Goal: Transaction & Acquisition: Subscribe to service/newsletter

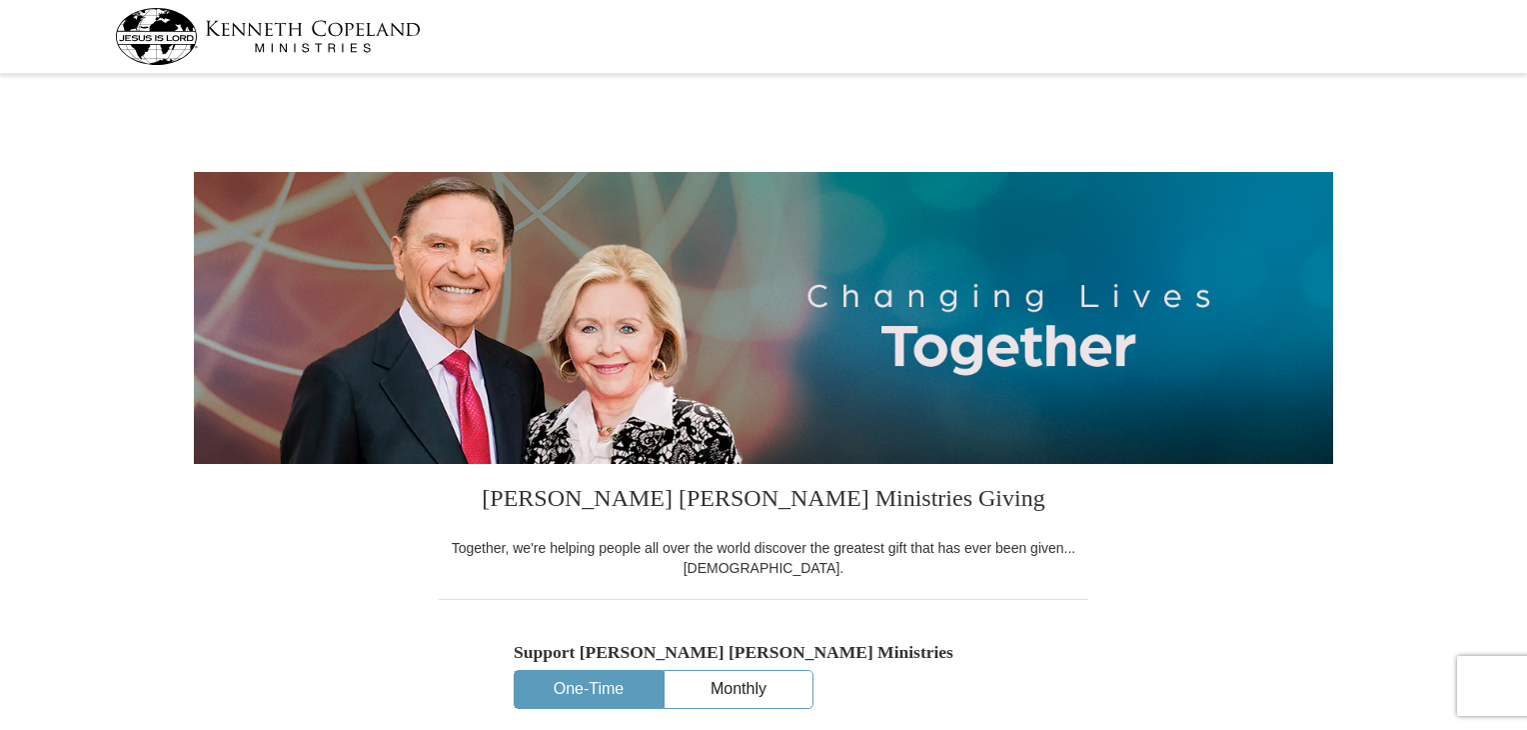
select select "FL"
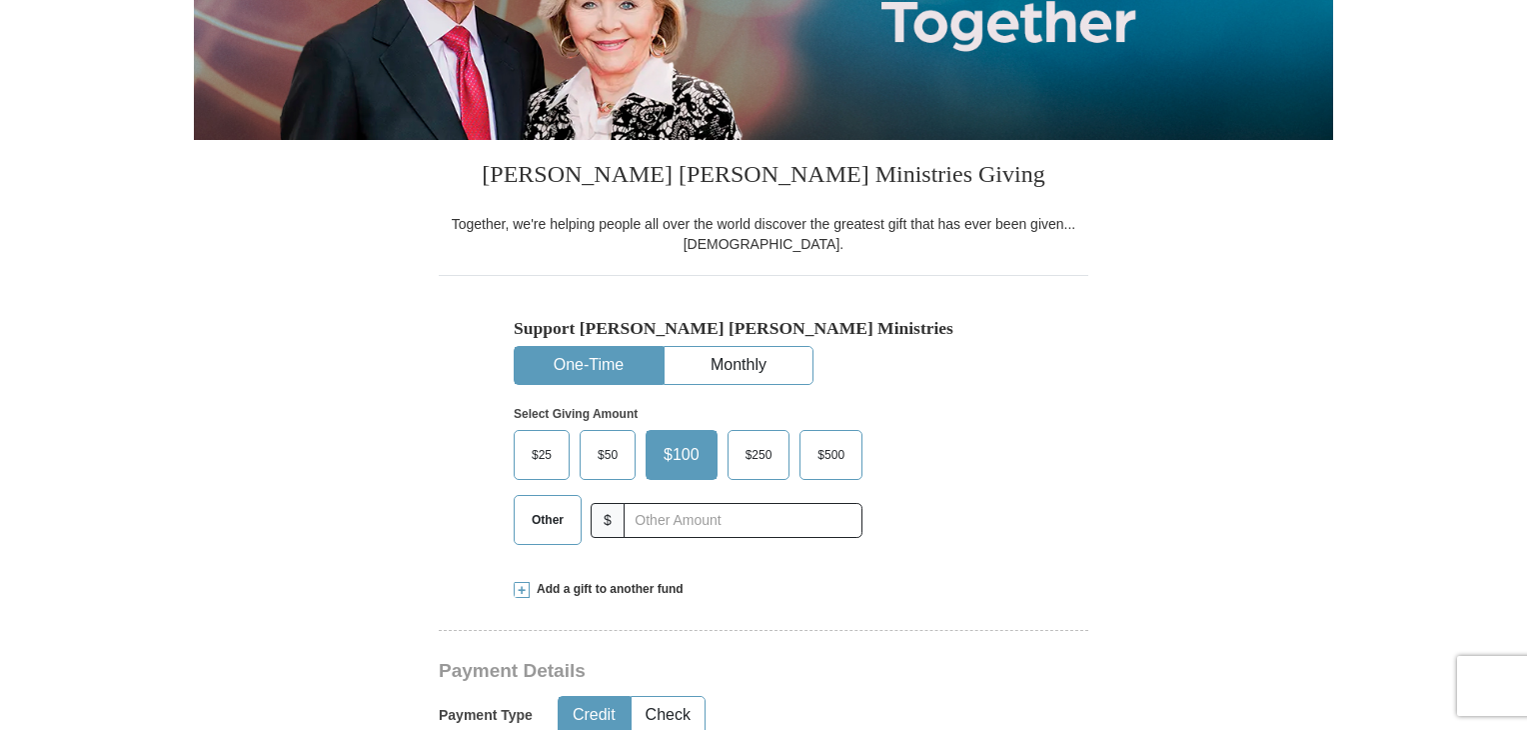
scroll to position [448, 0]
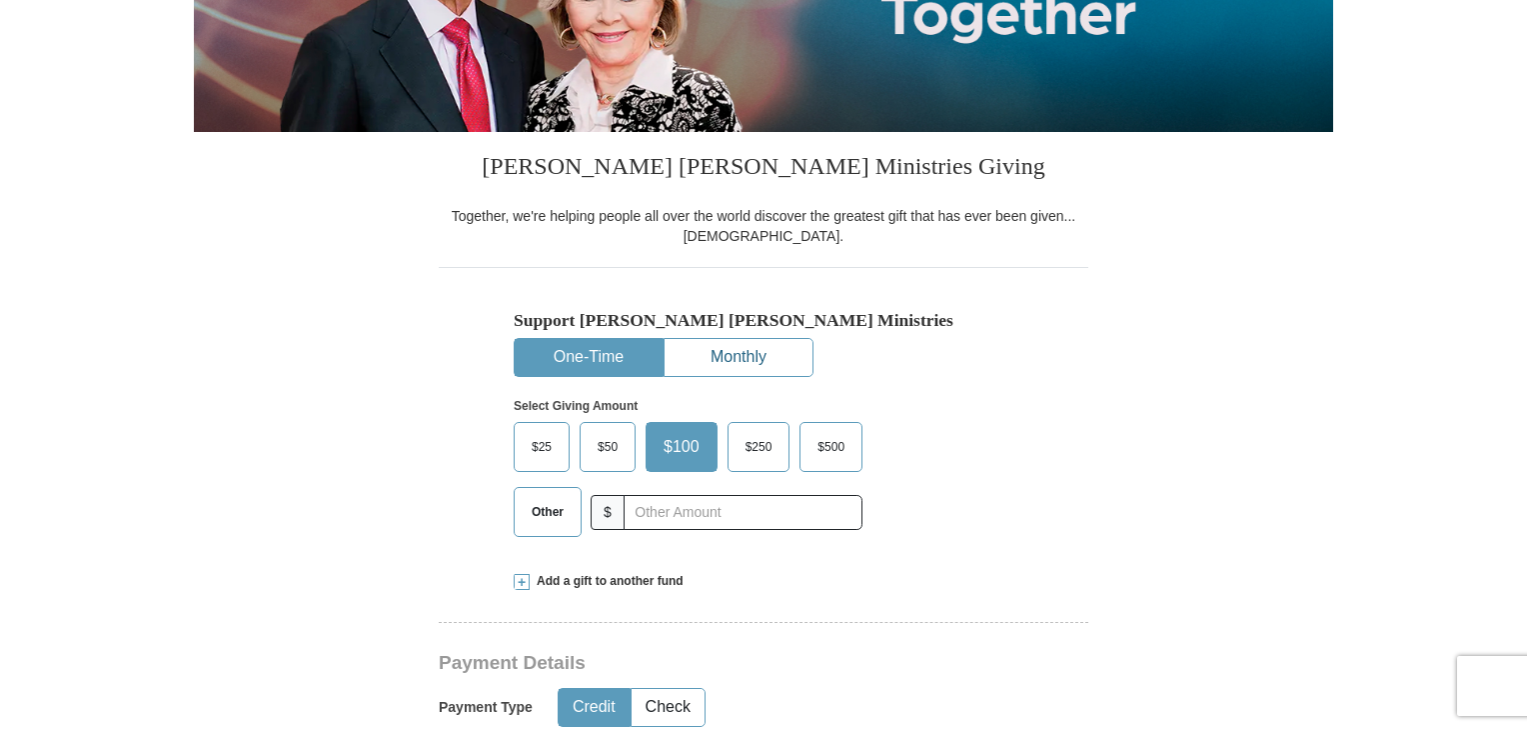
click at [778, 344] on button "Monthly" at bounding box center [739, 357] width 148 height 37
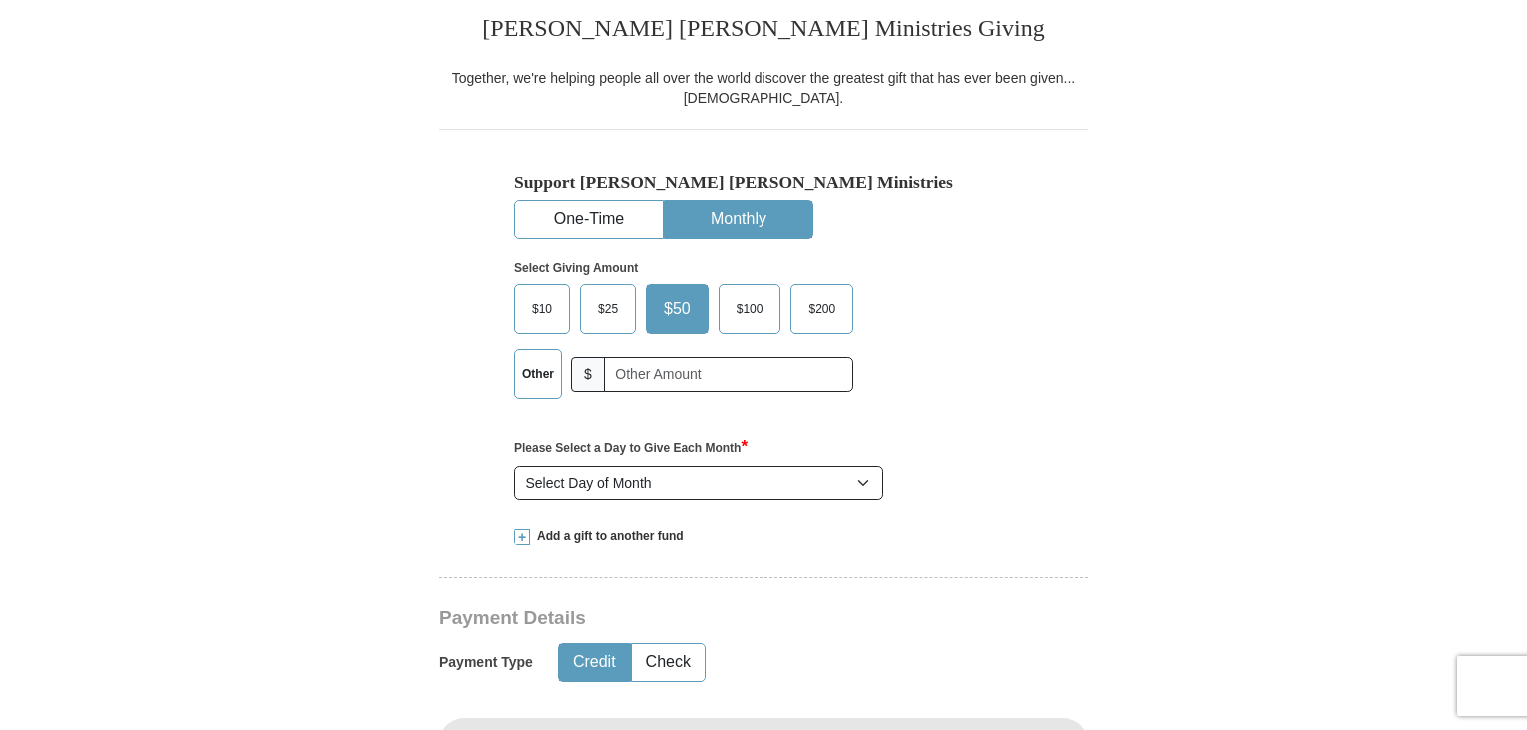
scroll to position [594, 0]
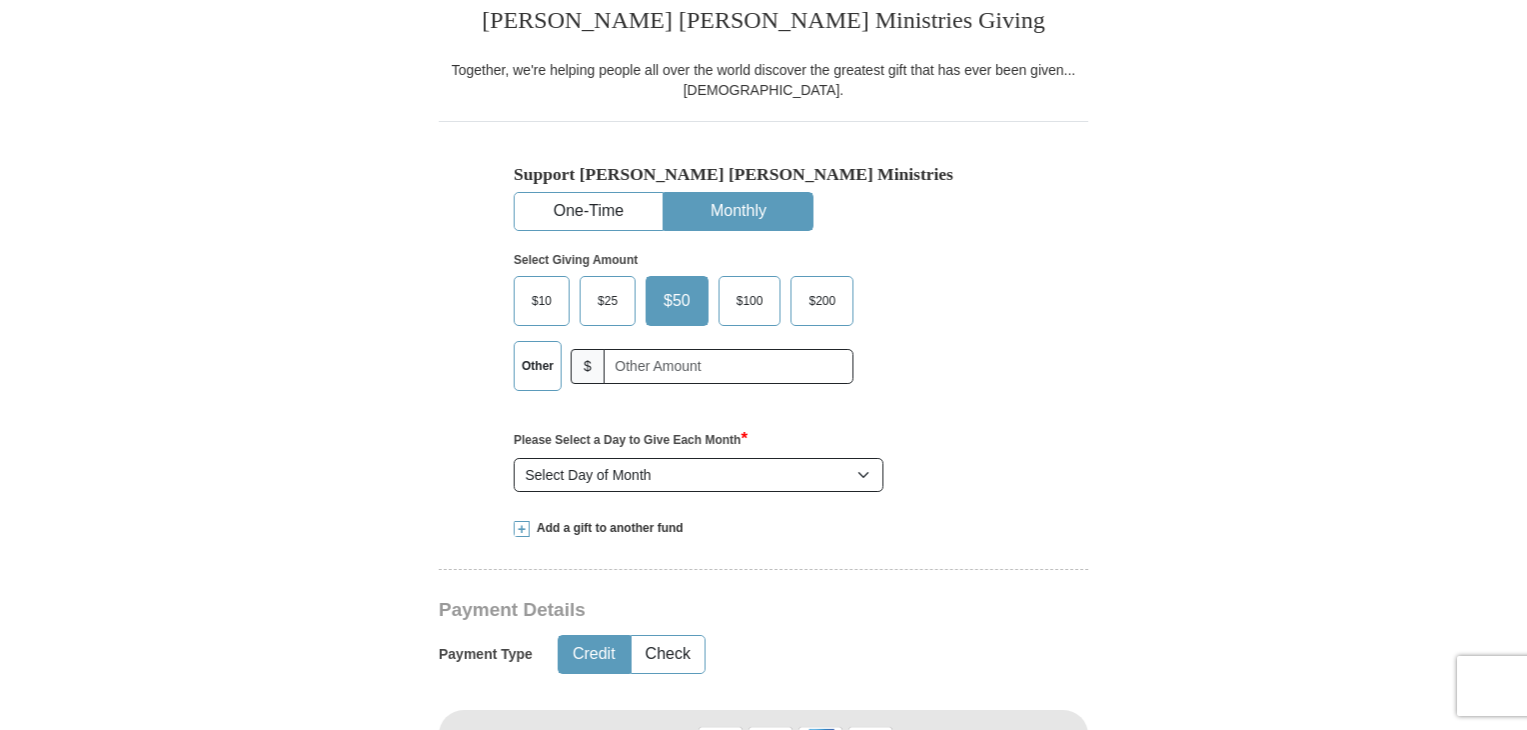
drag, startPoint x: 1524, startPoint y: 187, endPoint x: 1516, endPoint y: 233, distance: 46.7
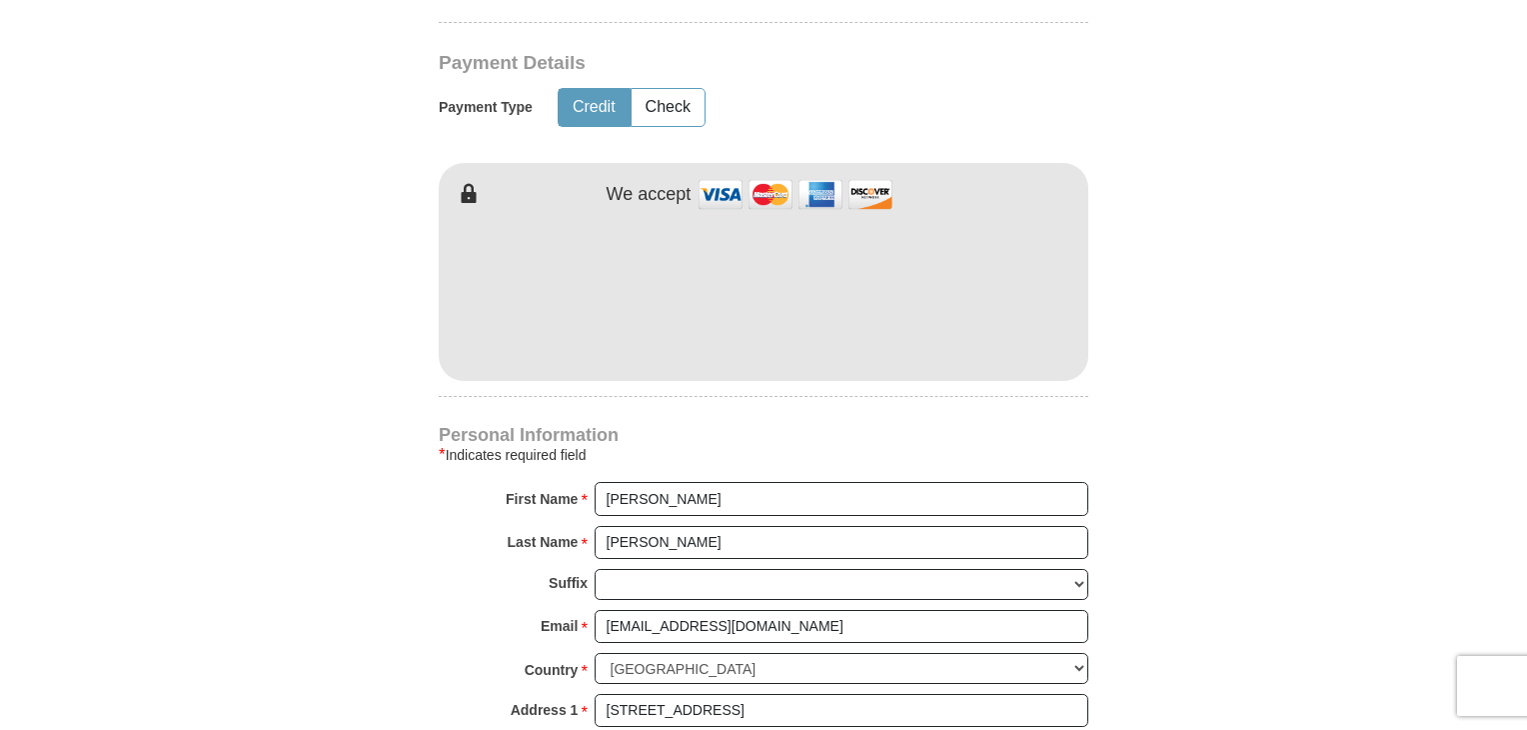
scroll to position [503, 0]
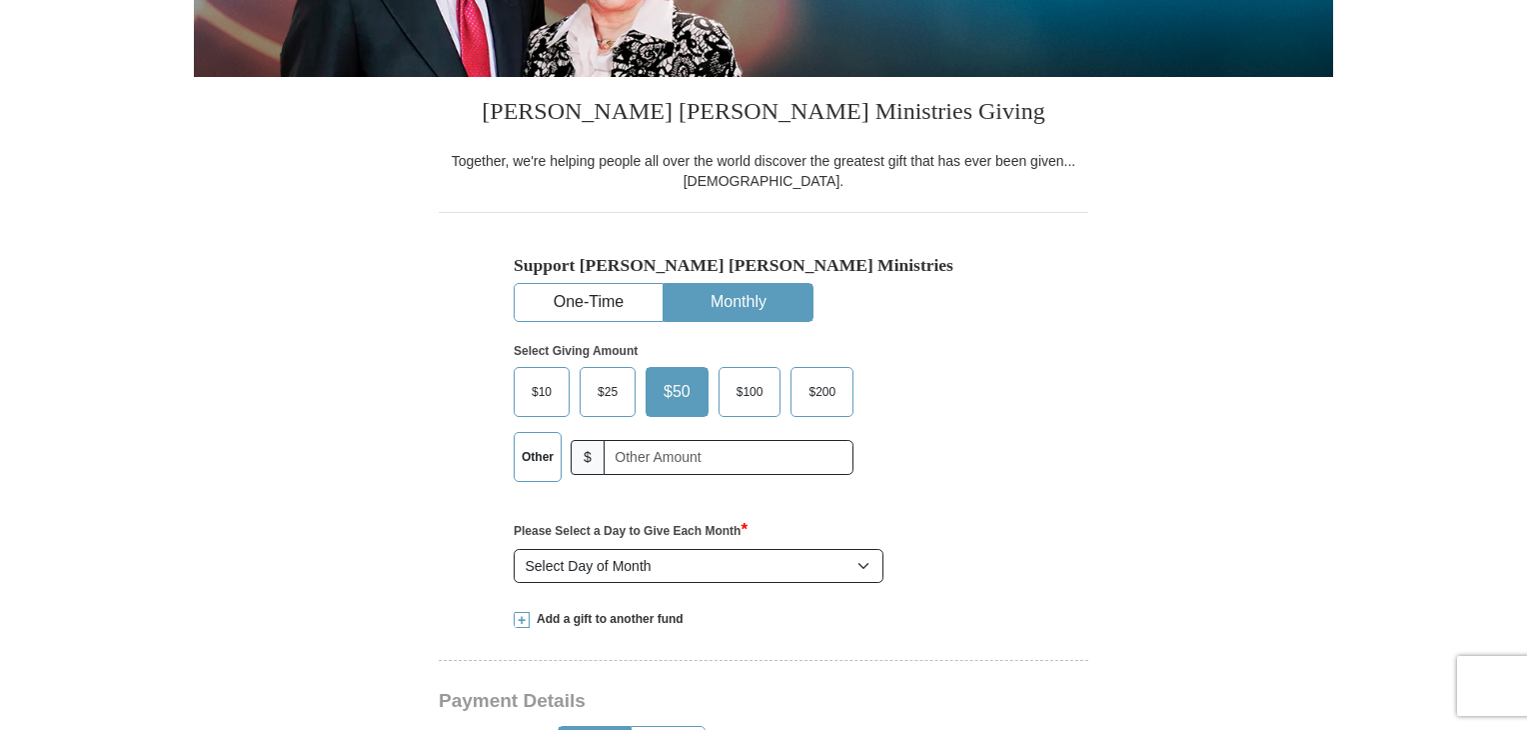
click at [544, 389] on span "$10" at bounding box center [542, 392] width 40 height 30
click at [0, 0] on input "$10" at bounding box center [0, 0] width 0 height 0
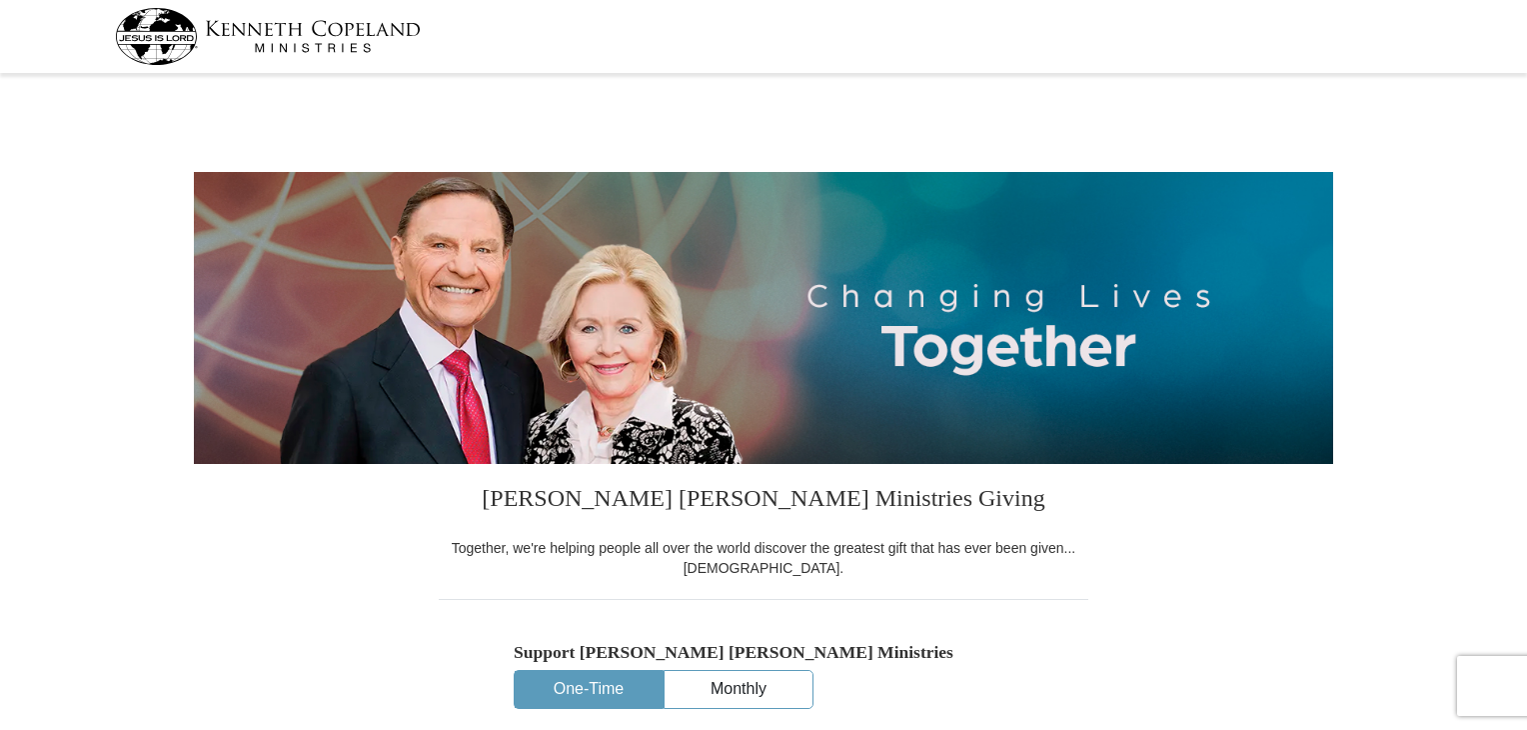
select select "FL"
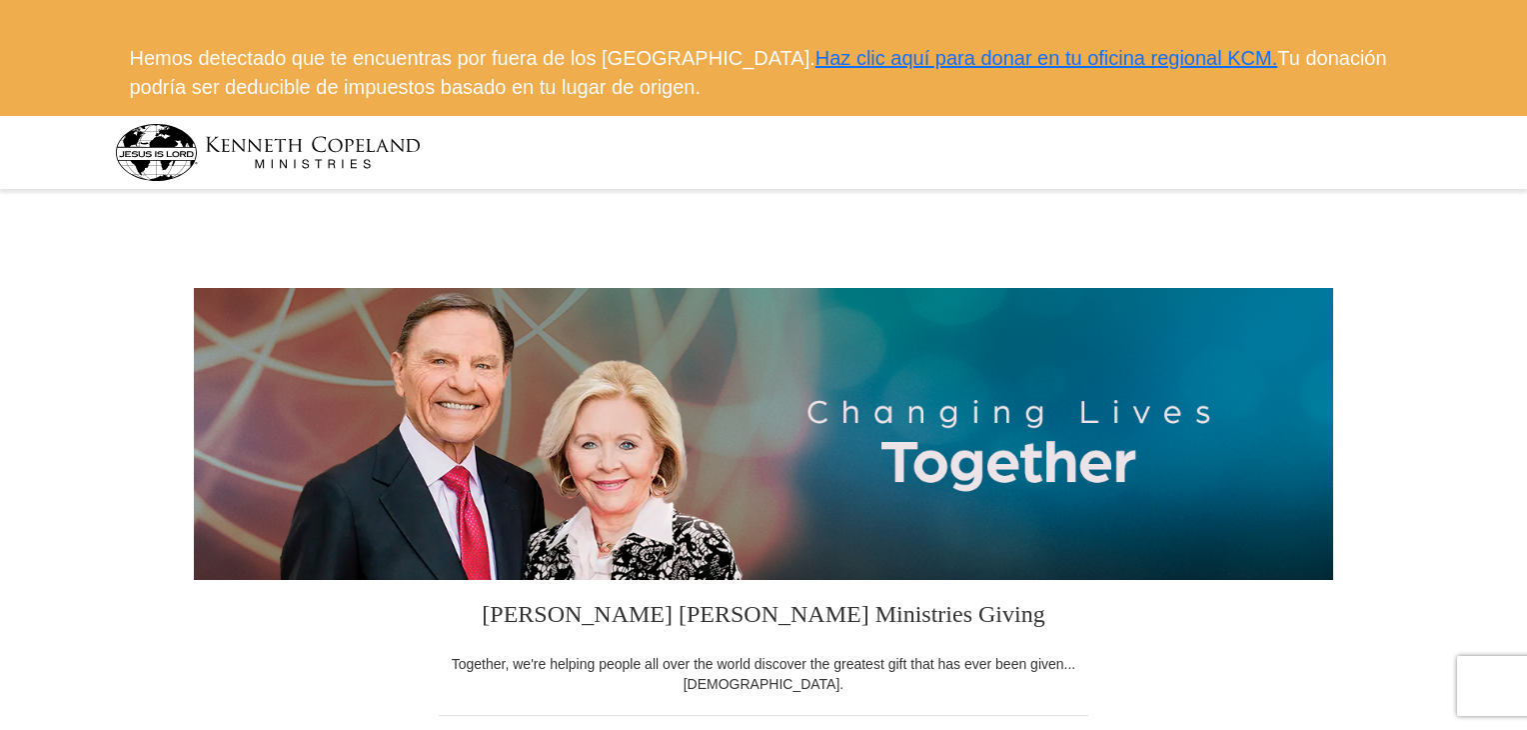
scroll to position [638, 0]
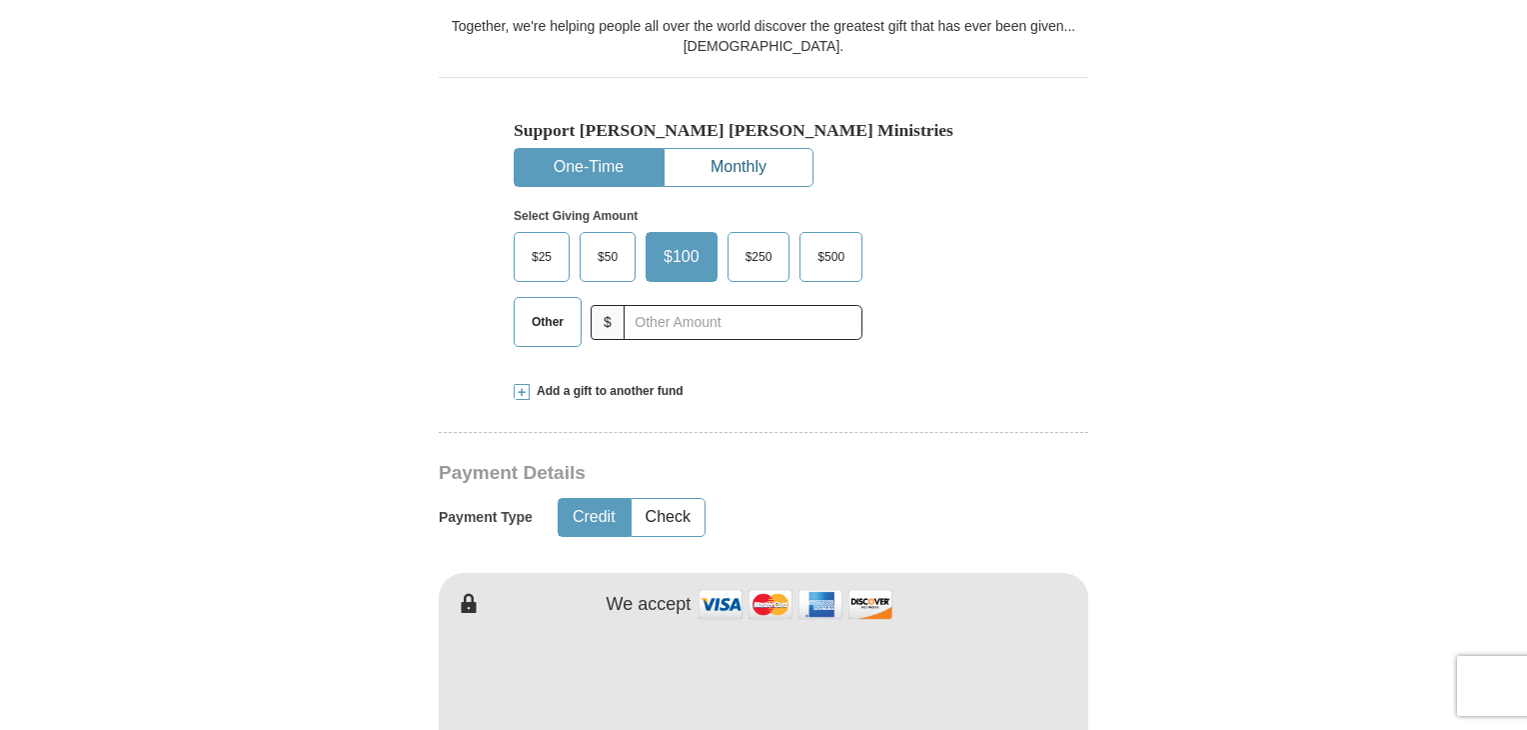
click at [759, 160] on button "Monthly" at bounding box center [739, 167] width 148 height 37
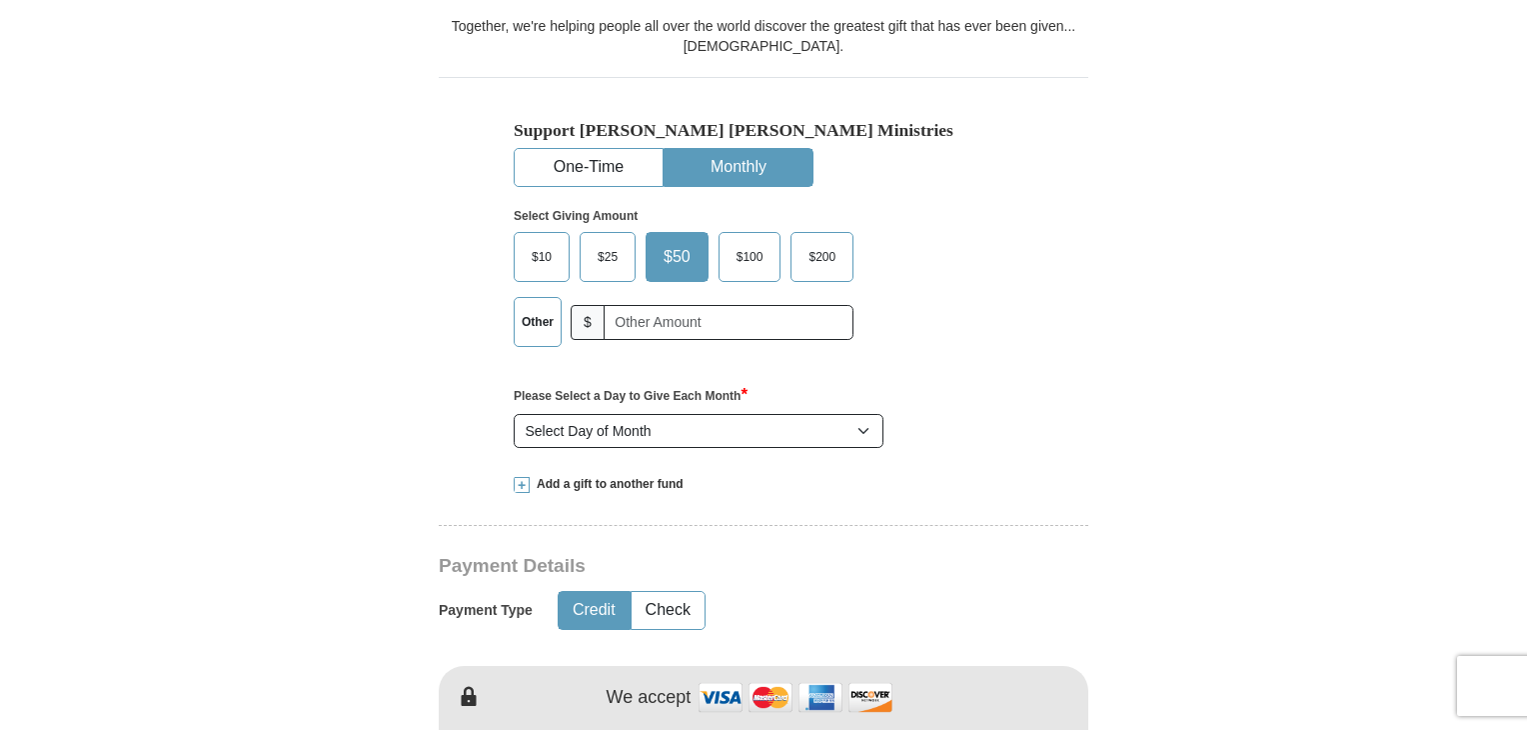
click at [555, 240] on label "$10" at bounding box center [542, 257] width 54 height 48
click at [0, 0] on input "$10" at bounding box center [0, 0] width 0 height 0
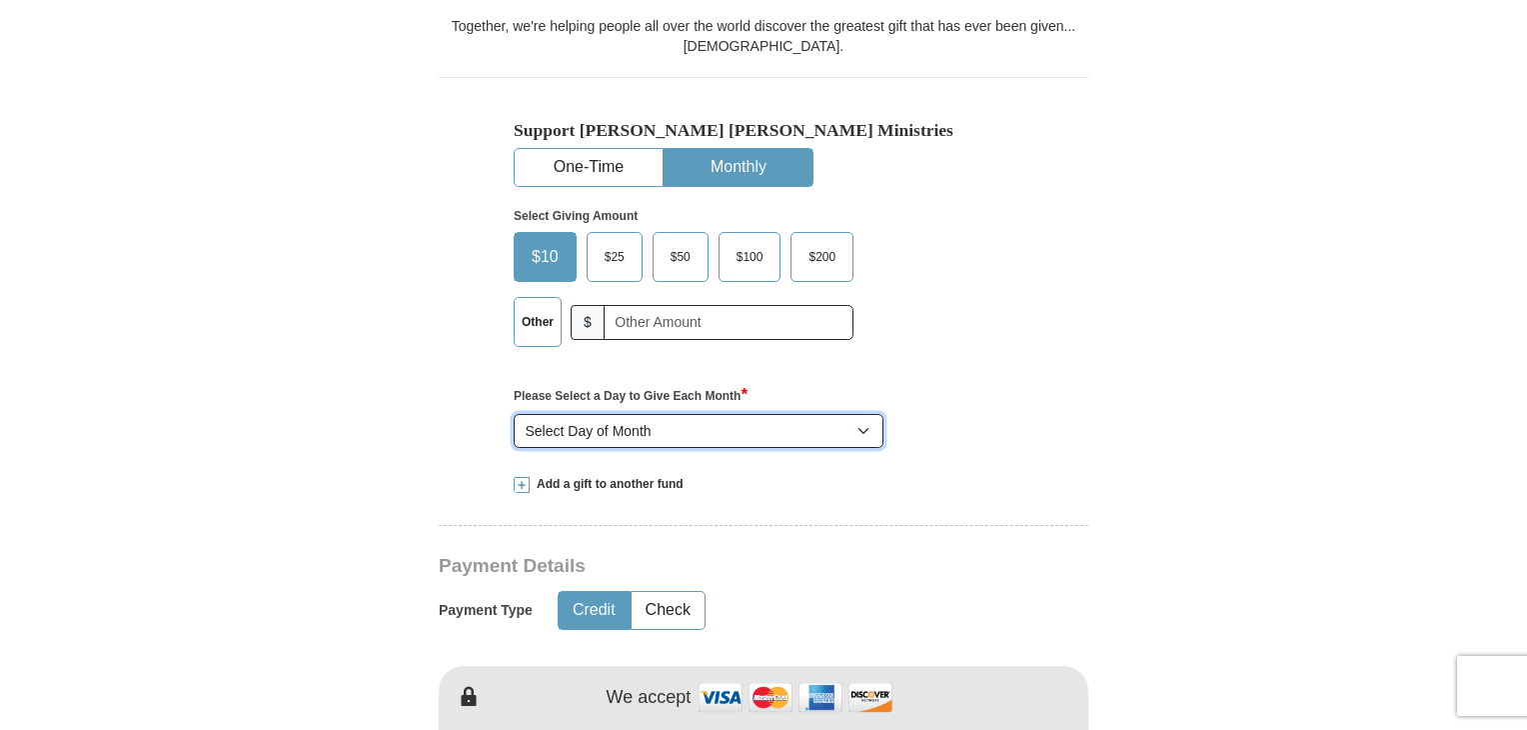
click at [718, 427] on select "Select Day of Month 1 2 3 4 5 6 7 8 9 10 11 12 13 14 15 16 17 18 19 20 21 22 23…" at bounding box center [699, 431] width 370 height 34
select select "28"
click at [514, 414] on select "Select Day of Month 1 2 3 4 5 6 7 8 9 10 11 12 13 14 15 16 17 18 19 20 21 22 23…" at bounding box center [699, 431] width 370 height 34
click at [524, 483] on span at bounding box center [522, 485] width 16 height 16
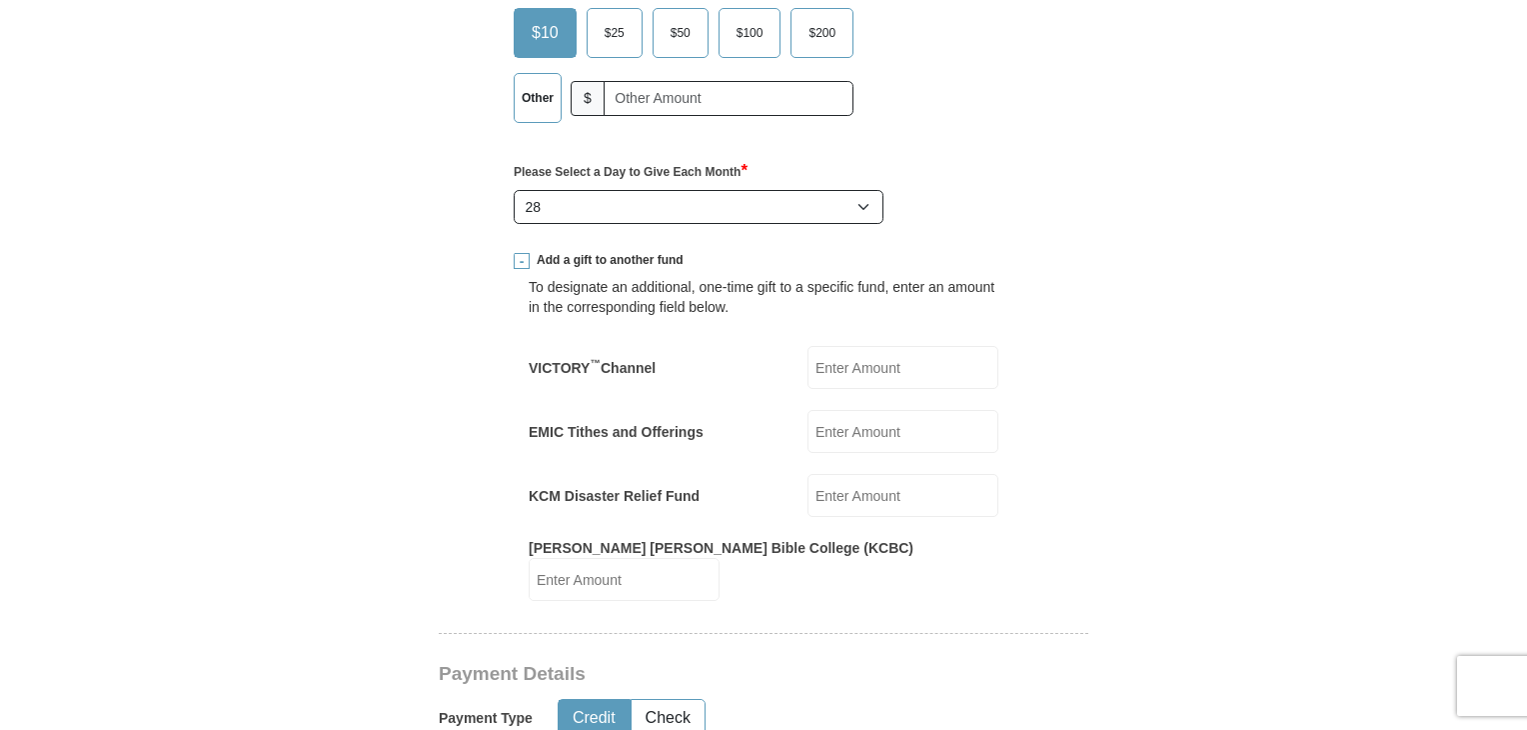
scroll to position [867, 0]
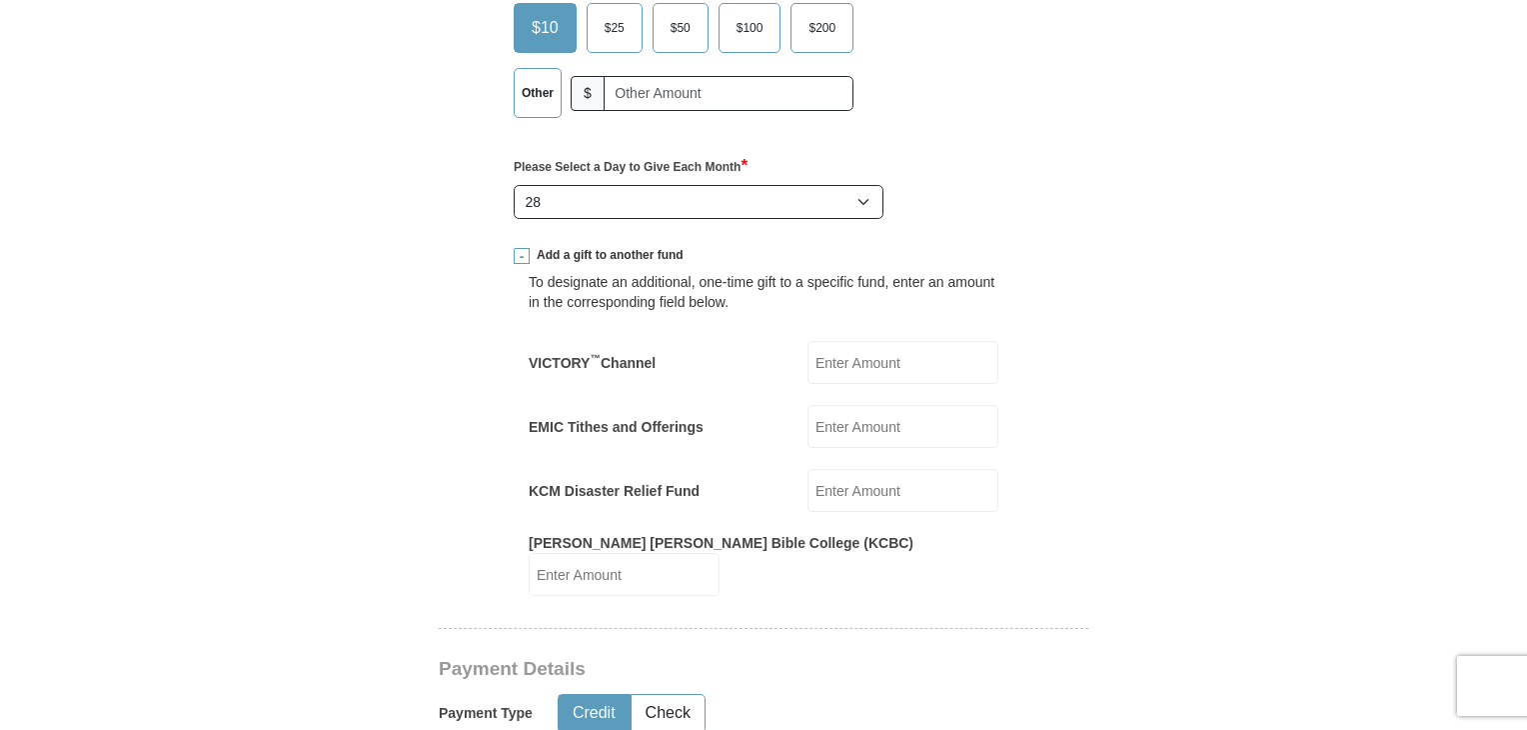
click at [528, 253] on span at bounding box center [522, 256] width 16 height 16
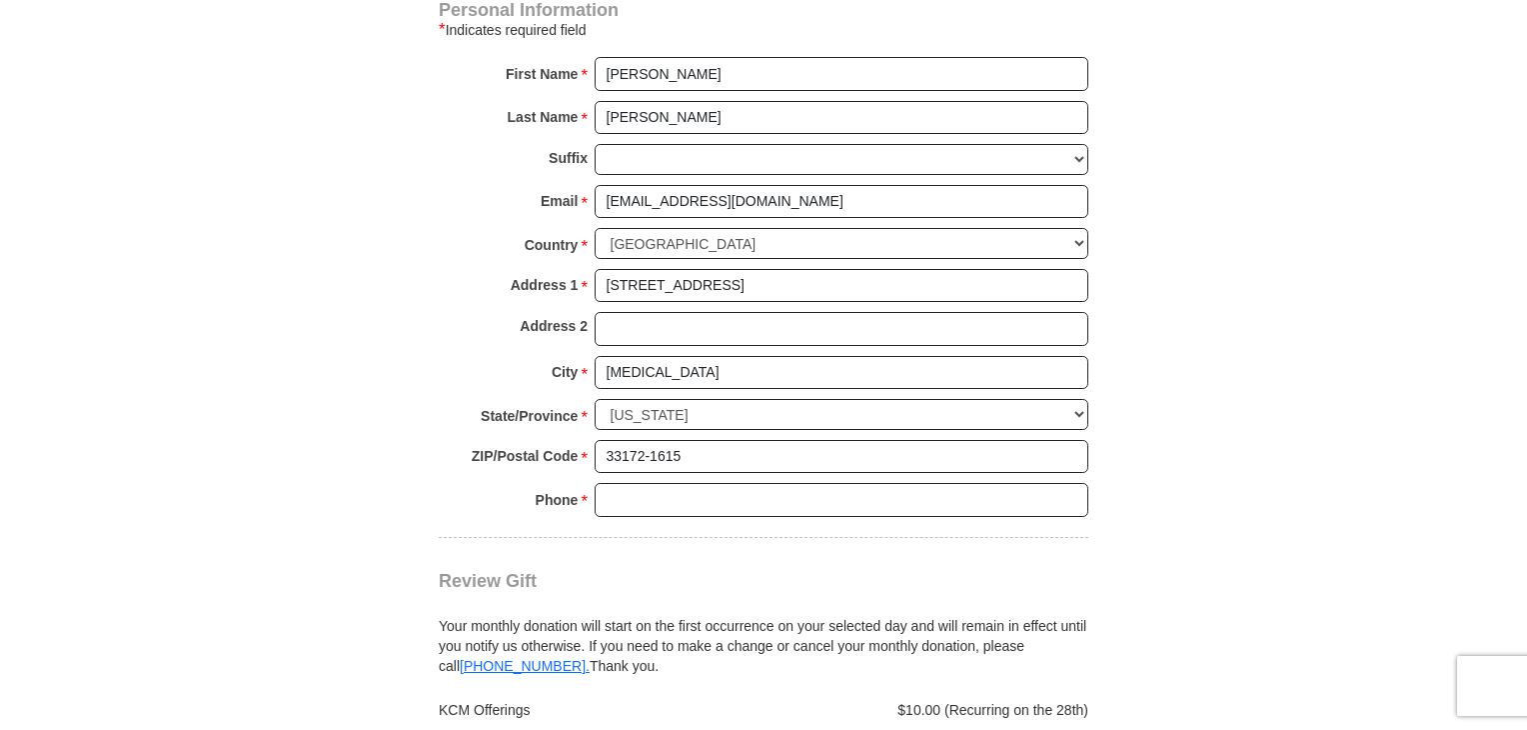
scroll to position [1586, 0]
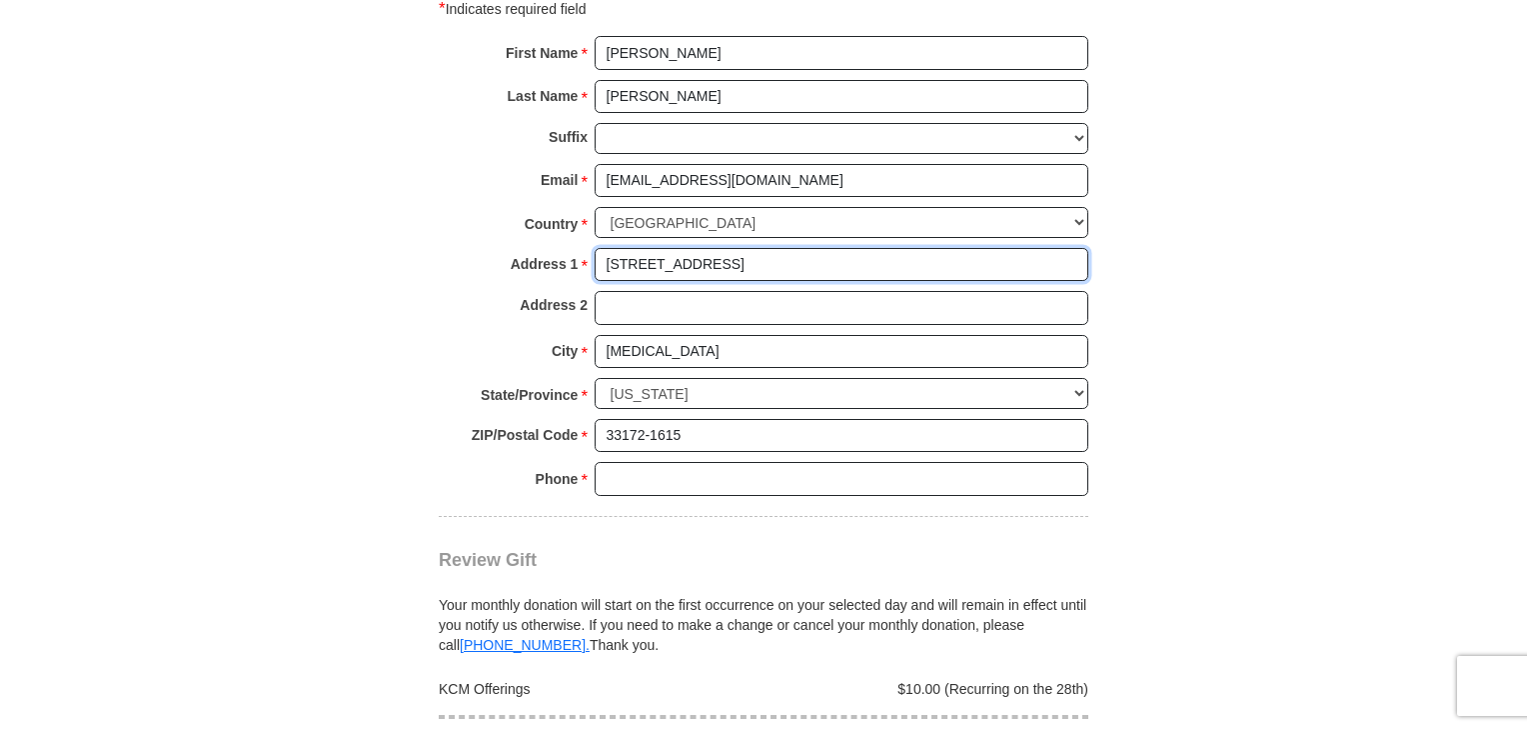
drag, startPoint x: 730, startPoint y: 257, endPoint x: 812, endPoint y: 256, distance: 82.0
click at [812, 256] on input "2610 NW 89th Ct # FBS-3736" at bounding box center [842, 265] width 494 height 34
type input "2610 NW 89th Ct #"
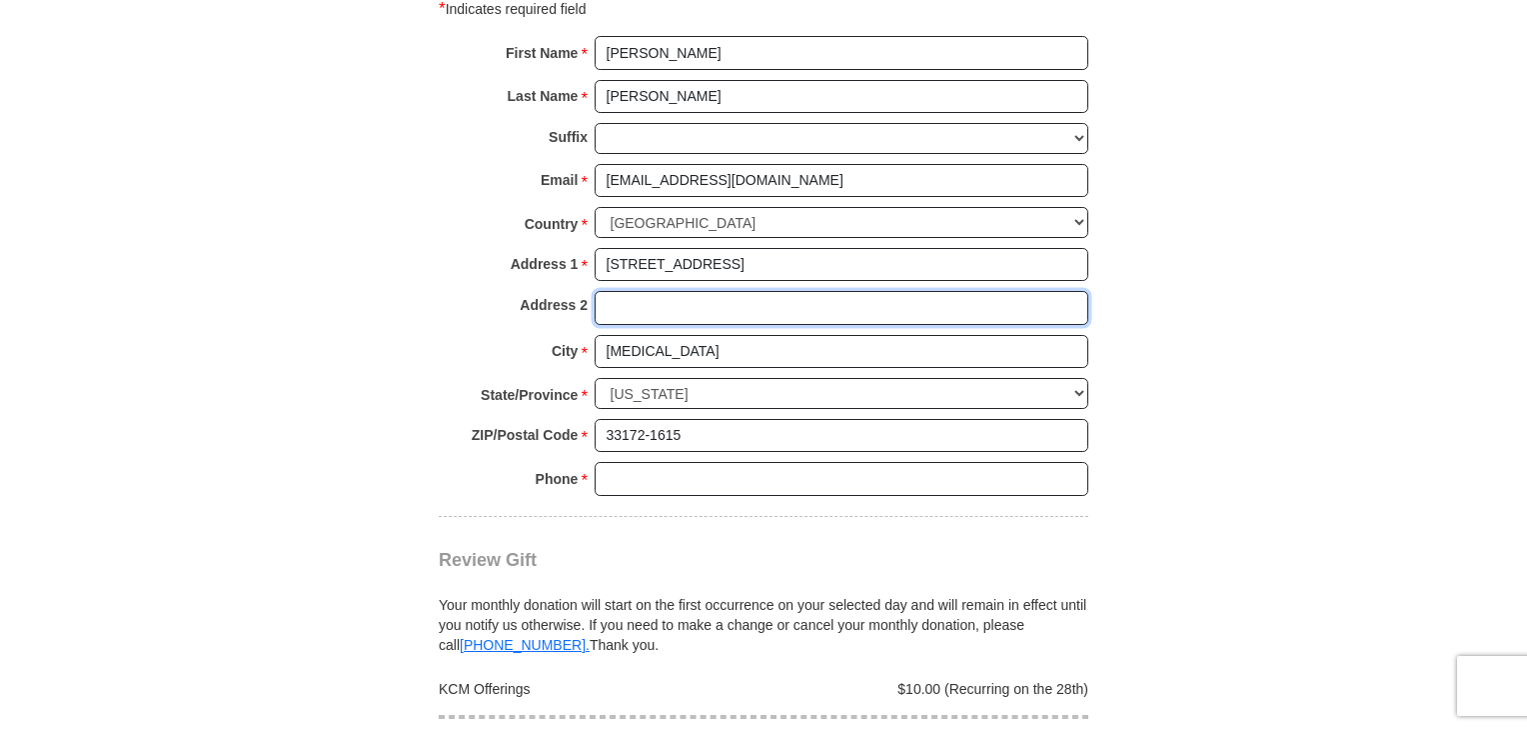
click at [744, 295] on input "Address 2" at bounding box center [842, 308] width 494 height 34
paste input "FBS-3736"
type input "F"
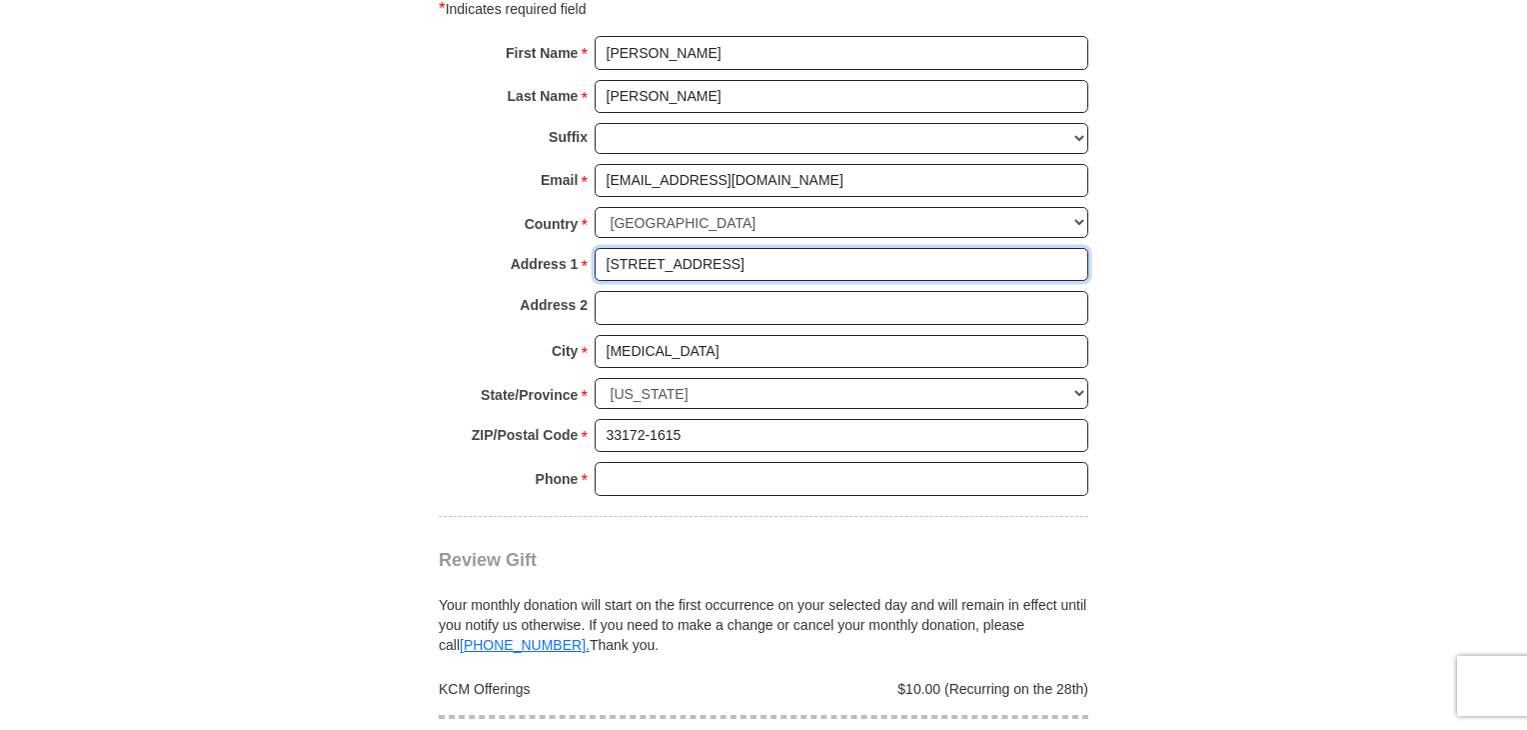
click at [758, 269] on input "2610 NW 89th Ct #" at bounding box center [842, 265] width 494 height 34
paste input "FBS-3736"
type input "2610 NW 89th Ct # FBS-3736"
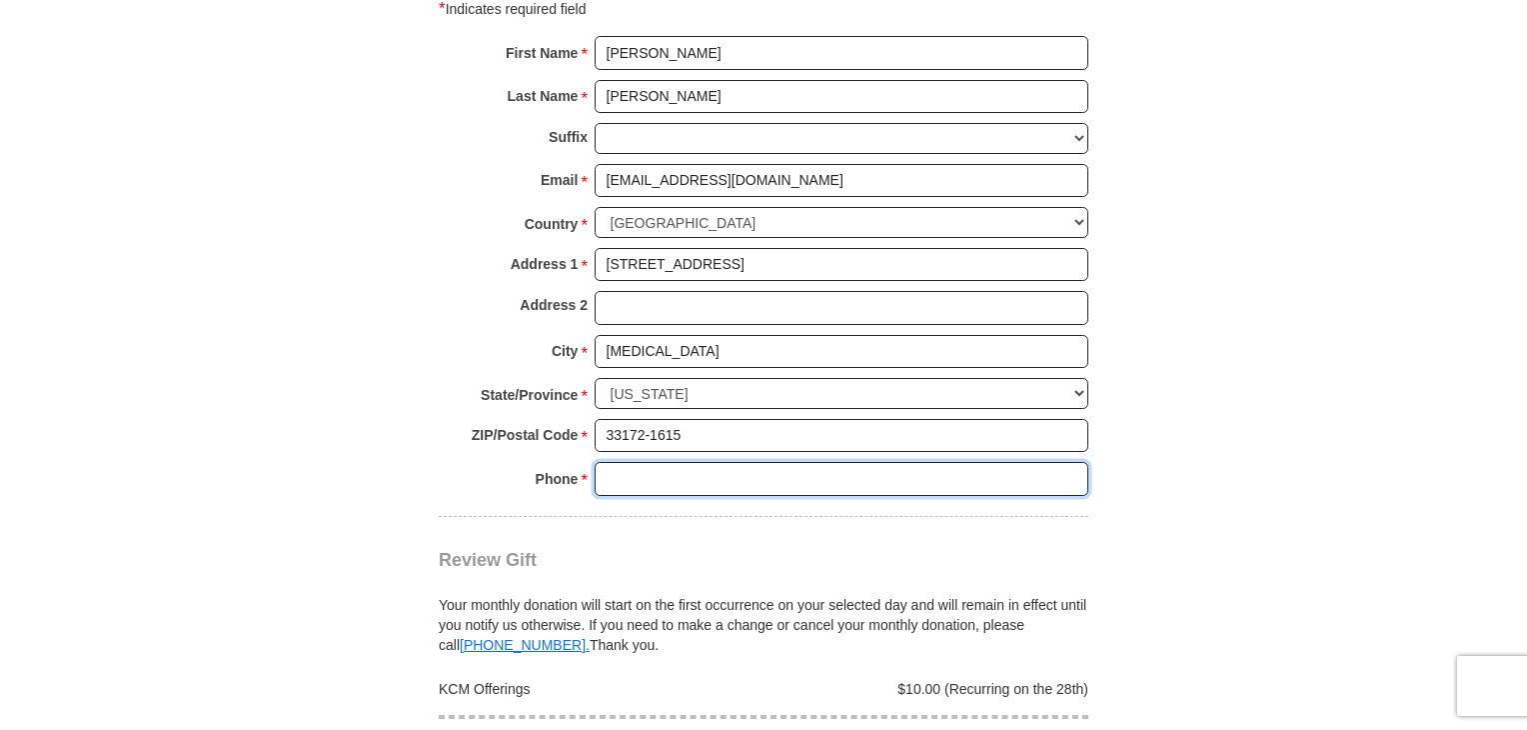
click at [960, 485] on input "Phone * *" at bounding box center [842, 479] width 494 height 34
click at [631, 472] on input "5076090-7770" at bounding box center [842, 479] width 494 height 34
click at [640, 468] on input "(507)6090-7770" at bounding box center [842, 479] width 494 height 34
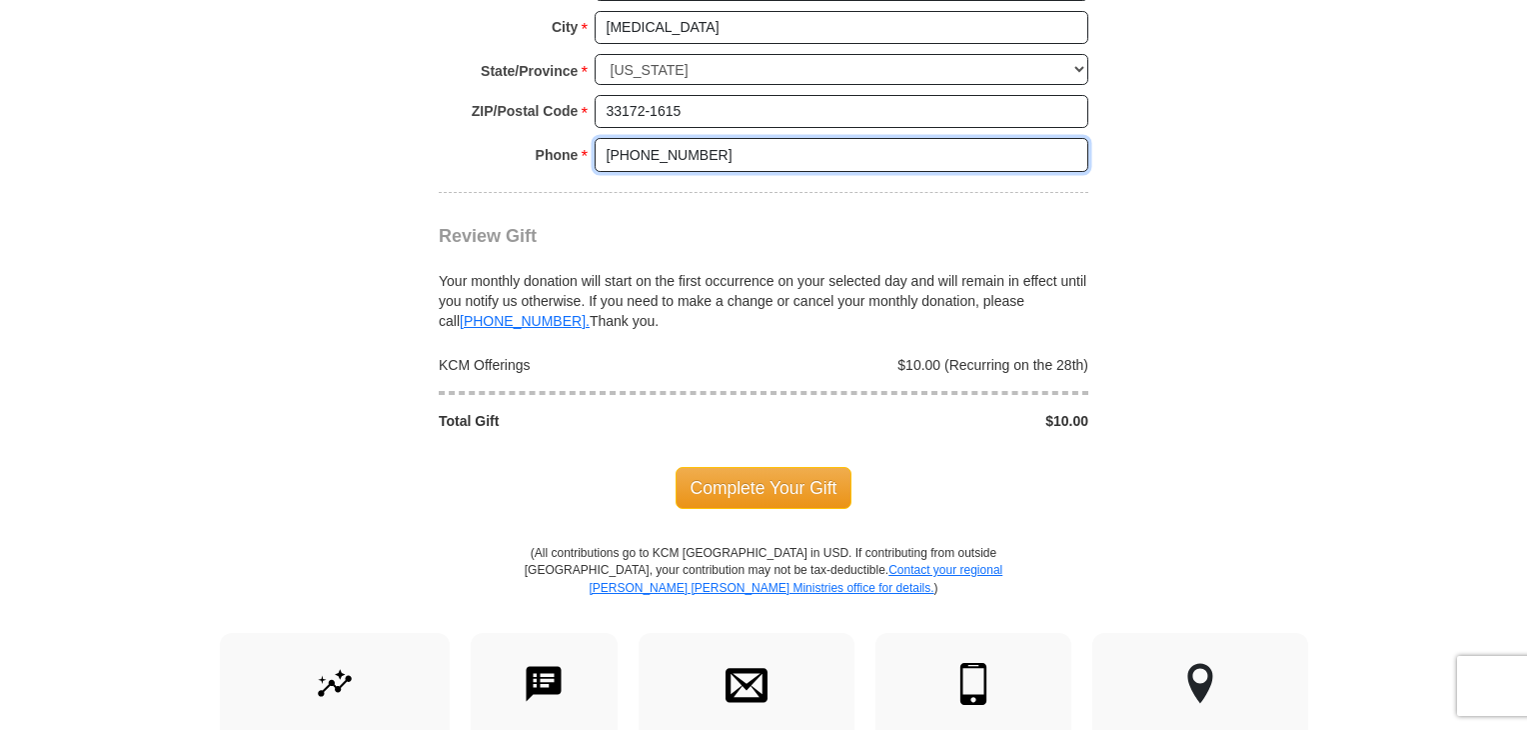
scroll to position [1923, 0]
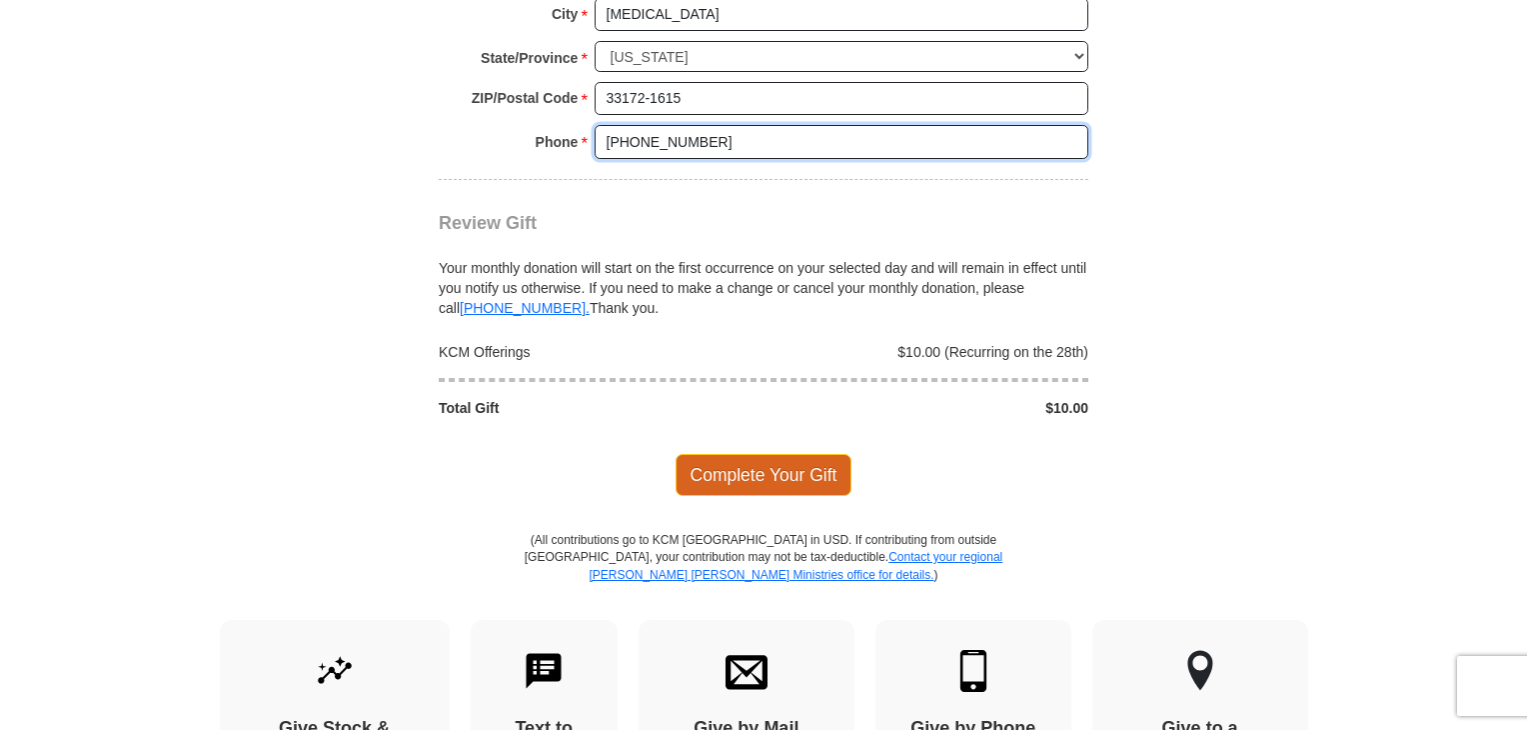
type input "(507) 6090-7770"
click at [773, 463] on span "Complete Your Gift" at bounding box center [764, 475] width 177 height 42
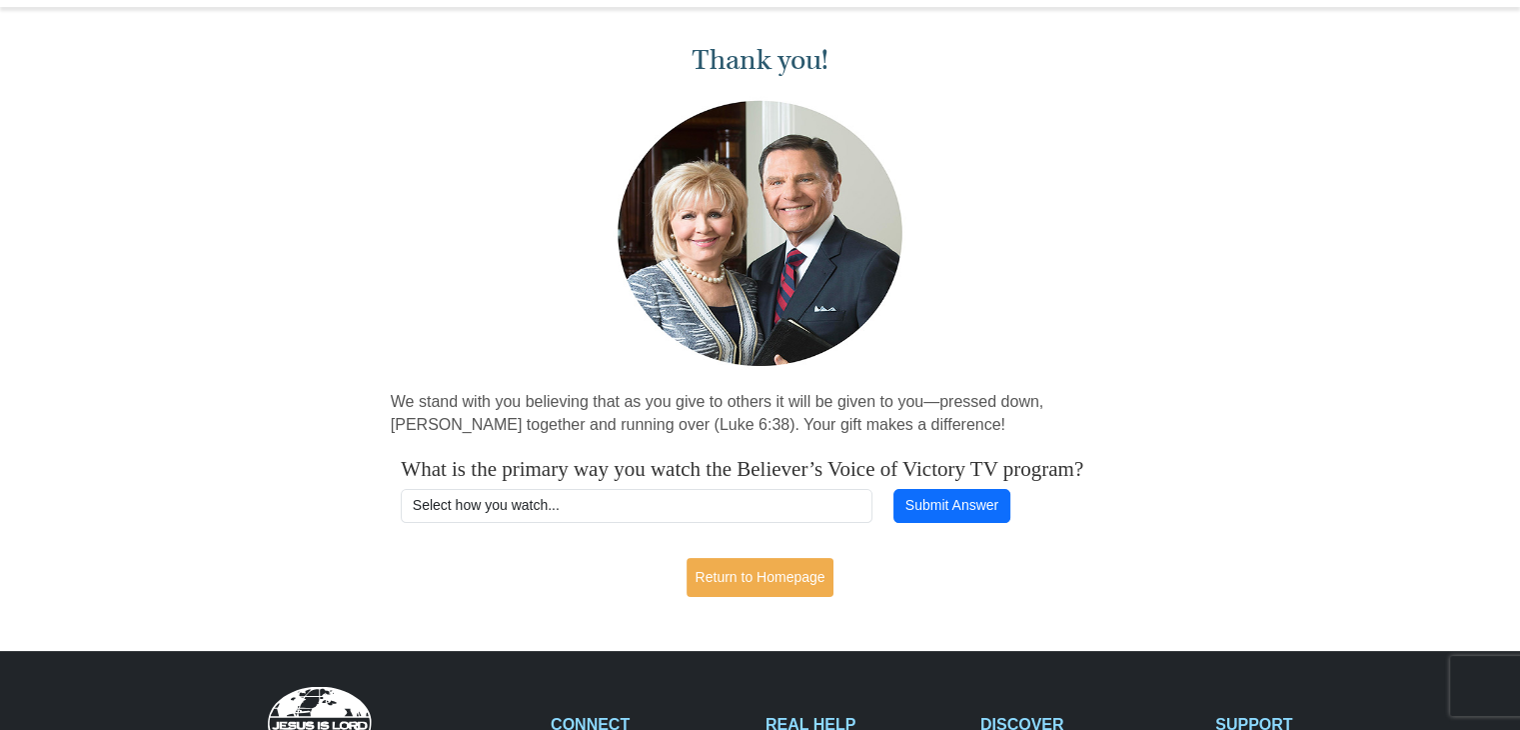
scroll to position [216, 0]
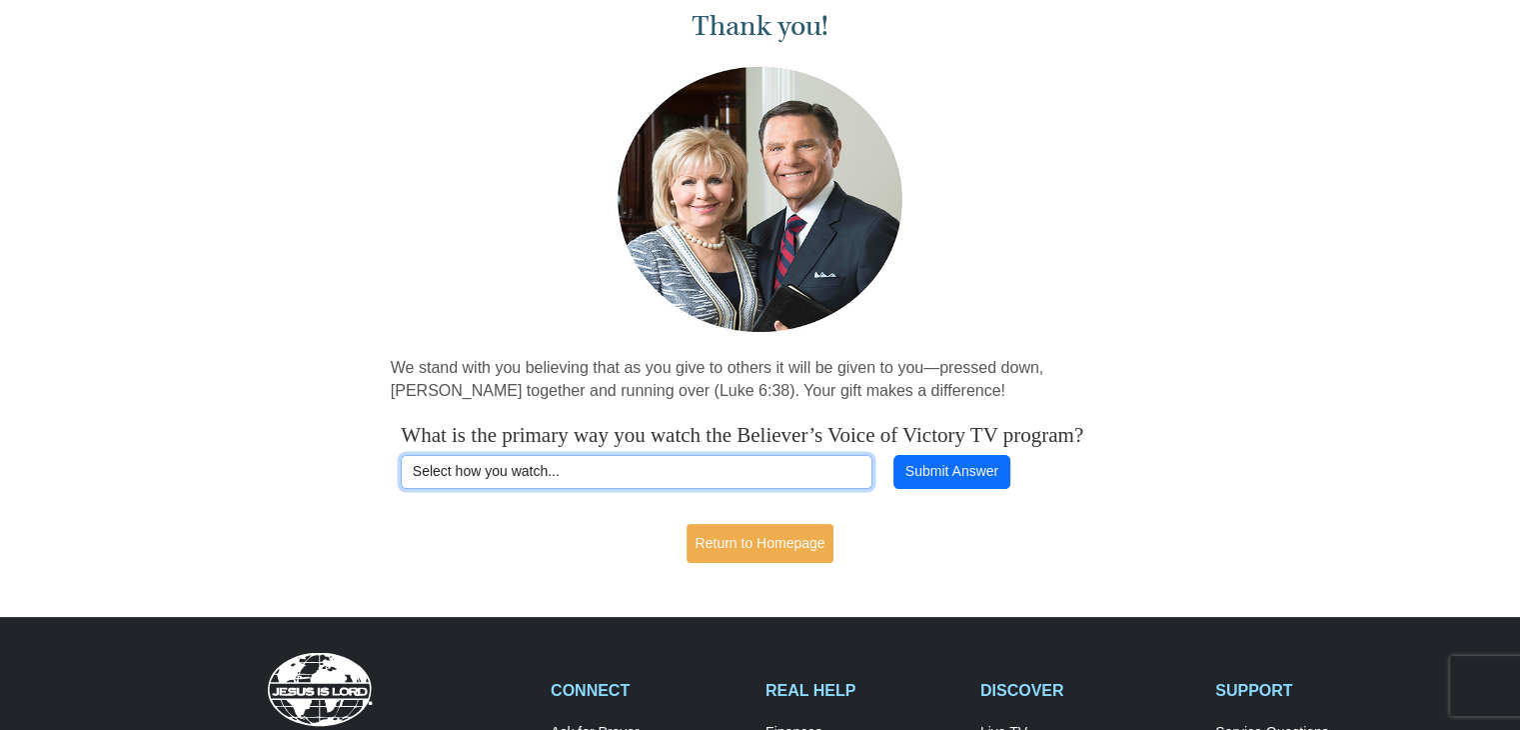
click at [717, 489] on select "Select how you watch... Daystar Morning Daystar Evening KCM.org GoVictory.com V…" at bounding box center [637, 472] width 472 height 34
click at [401, 480] on select "Select how you watch... Daystar Morning Daystar Evening KCM.org GoVictory.com V…" at bounding box center [637, 472] width 472 height 34
click at [550, 489] on select "Select how you watch... Daystar Morning Daystar Evening KCM.org GoVictory.com V…" at bounding box center [637, 472] width 472 height 34
select select "KCM.ORG"
click at [401, 480] on select "Select how you watch... Daystar Morning Daystar Evening KCM.org GoVictory.com V…" at bounding box center [637, 472] width 472 height 34
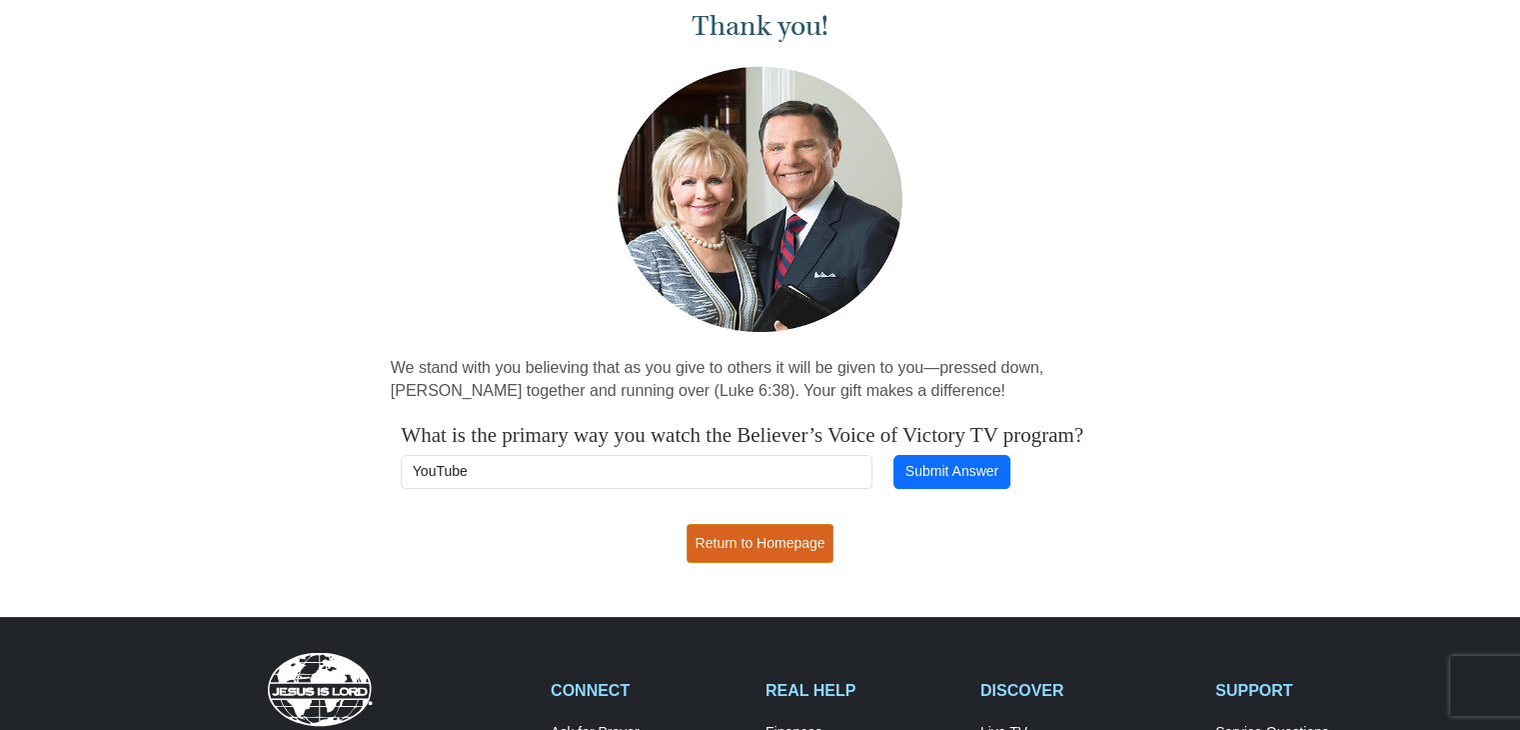
click at [740, 557] on link "Return to Homepage" at bounding box center [761, 543] width 148 height 39
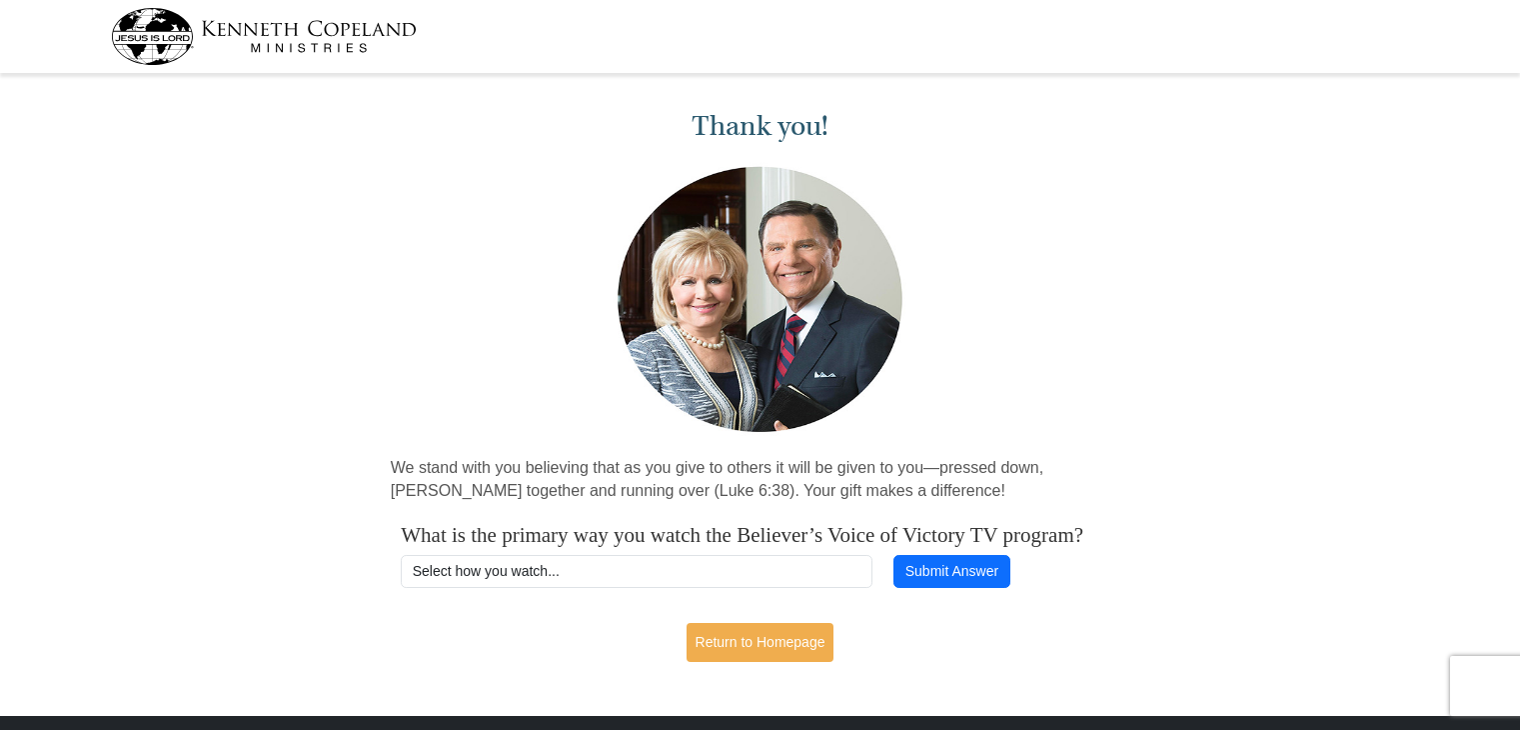
select select "KCM.ORG"
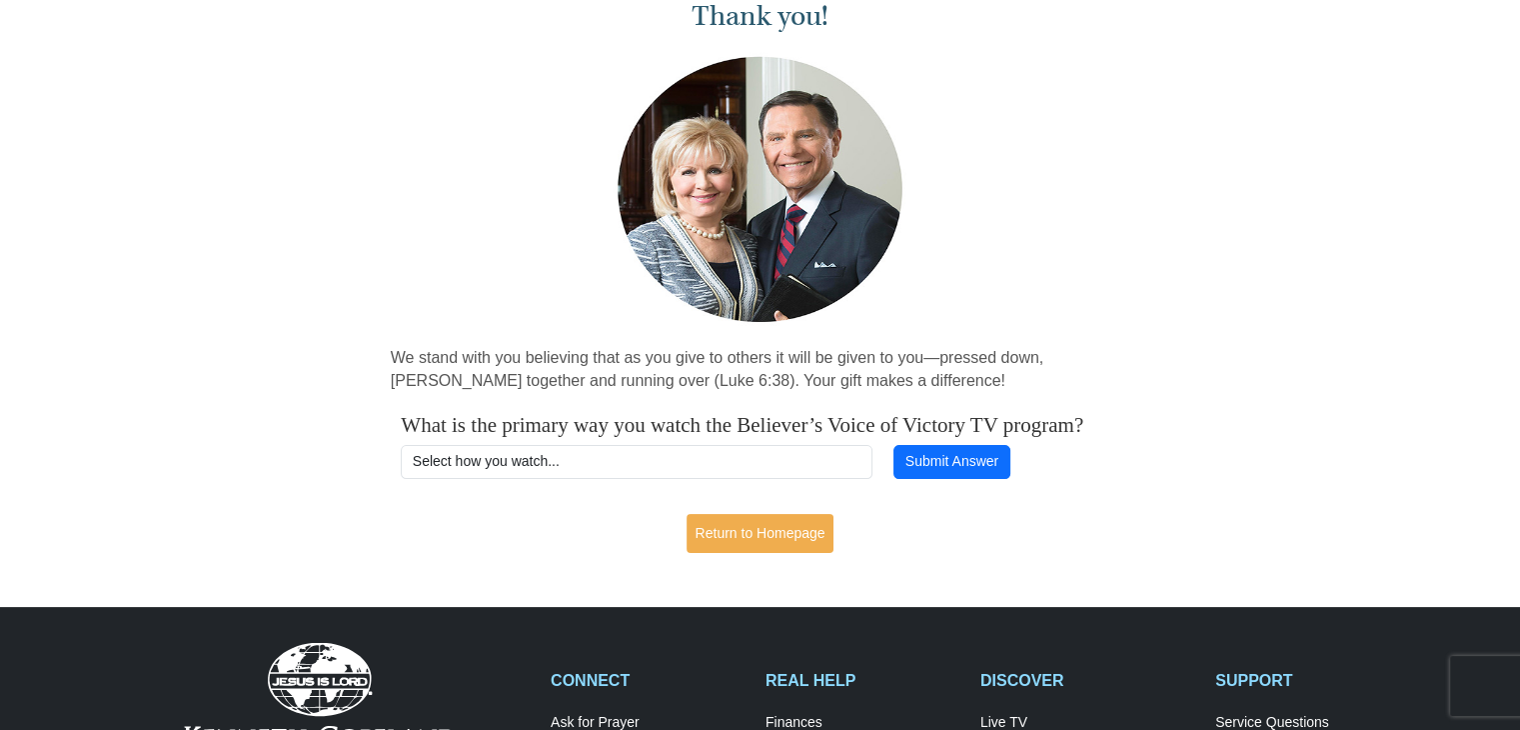
scroll to position [266, 0]
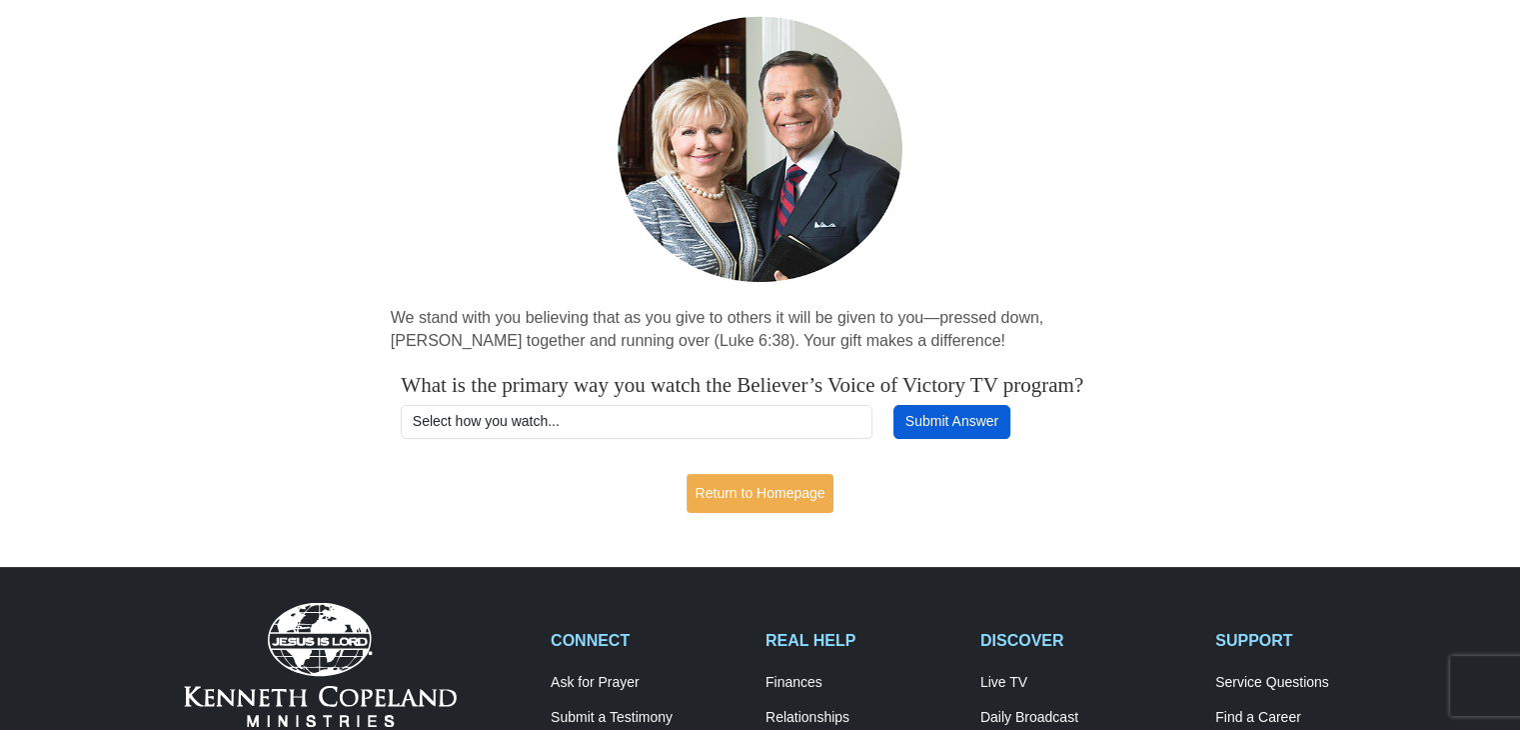
click at [941, 439] on button "Submit Answer" at bounding box center [952, 422] width 116 height 34
